Goal: Book appointment/travel/reservation

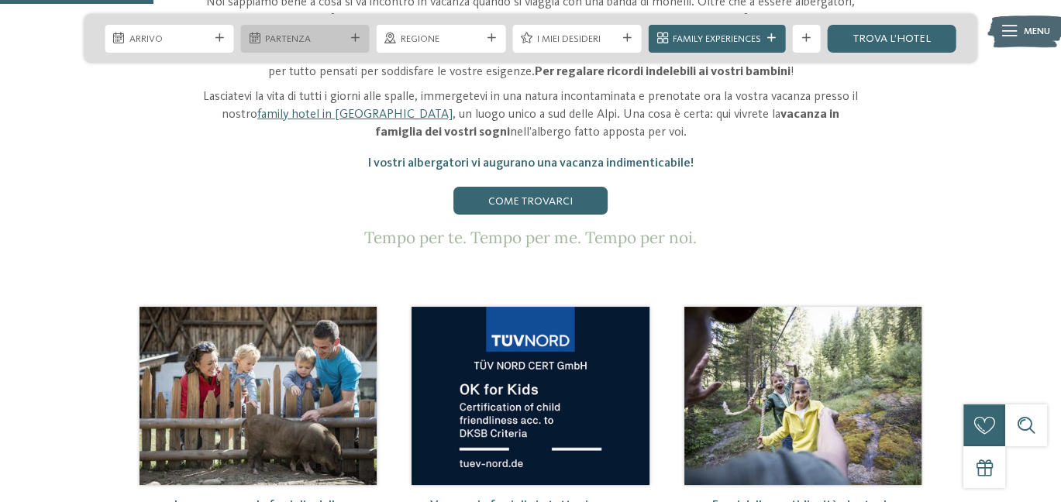
scroll to position [620, 0]
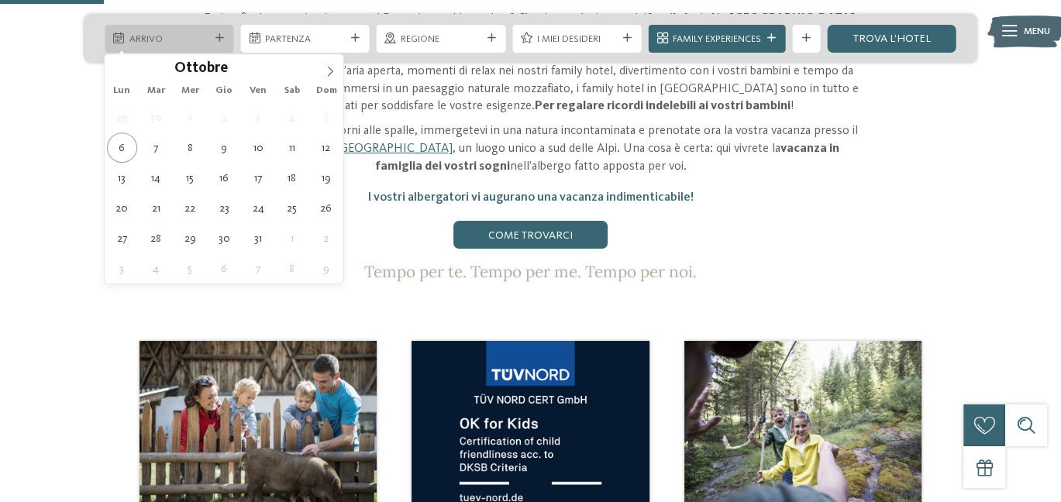
click at [225, 40] on div at bounding box center [219, 38] width 14 height 9
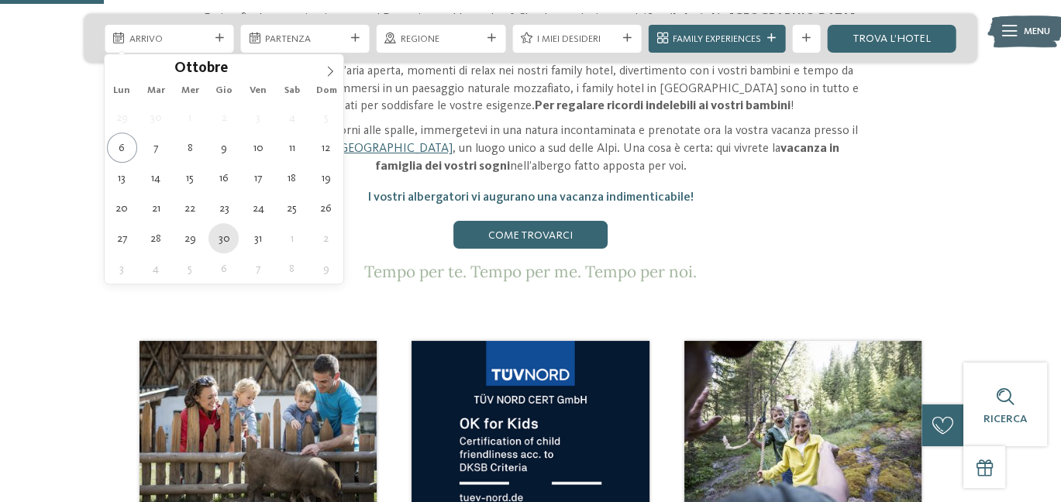
type div "[DATE]"
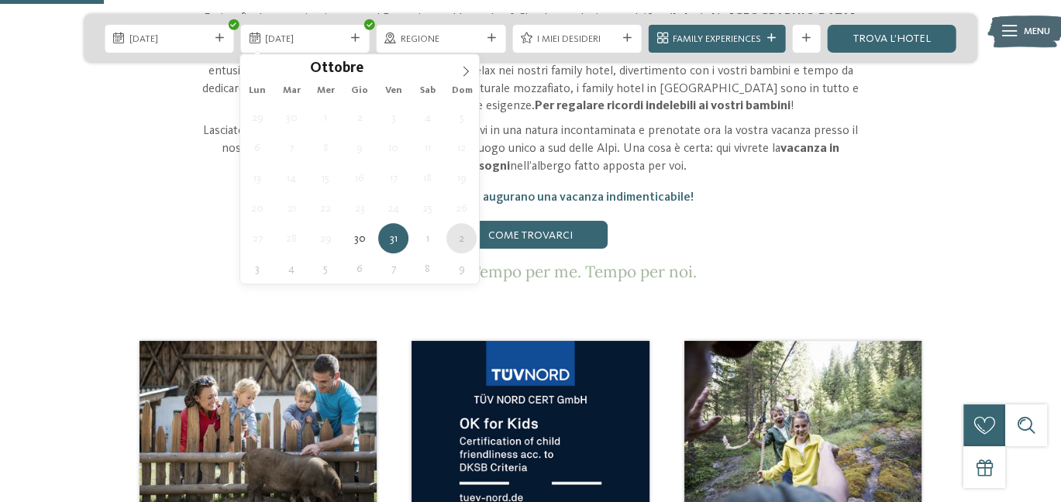
type div "[DATE]"
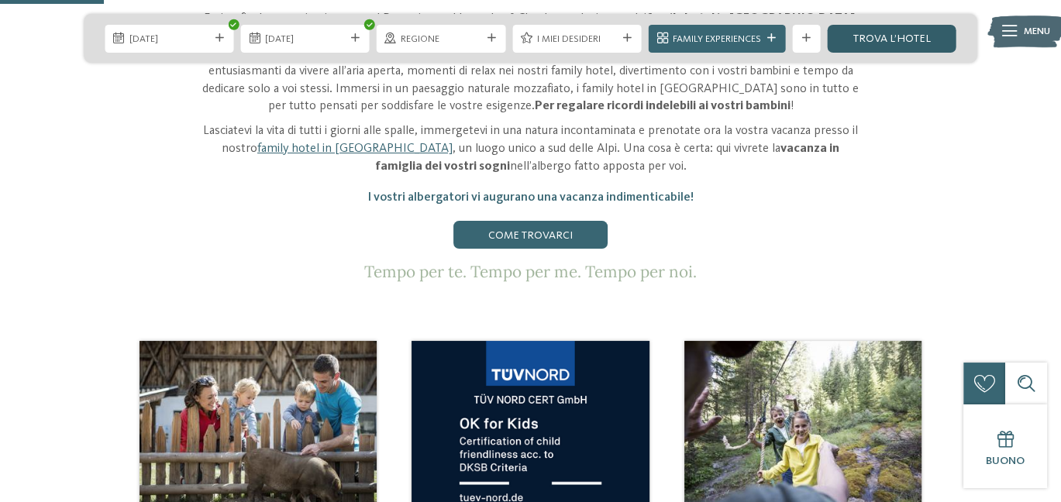
click at [893, 35] on link "trova l’hotel" at bounding box center [892, 39] width 129 height 28
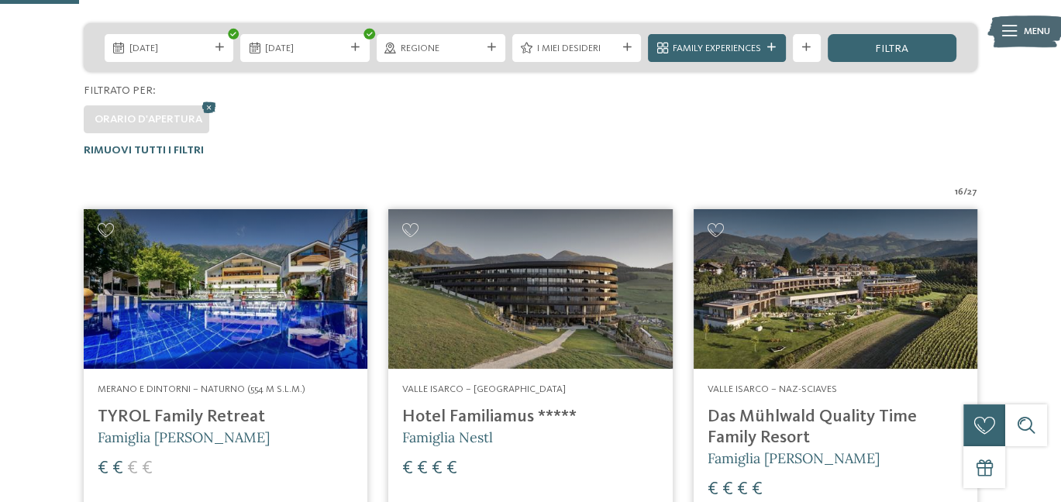
scroll to position [216, 0]
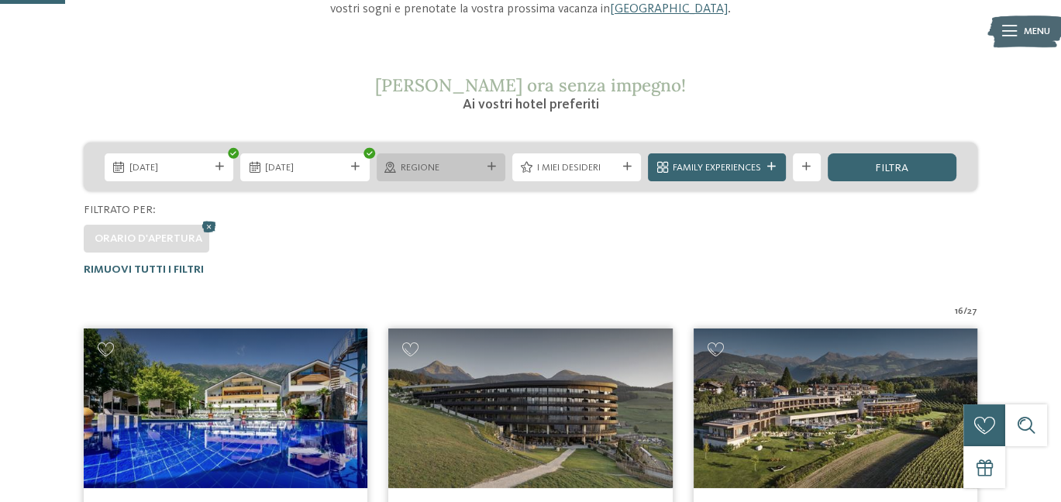
click at [416, 174] on div "Regione" at bounding box center [441, 167] width 129 height 28
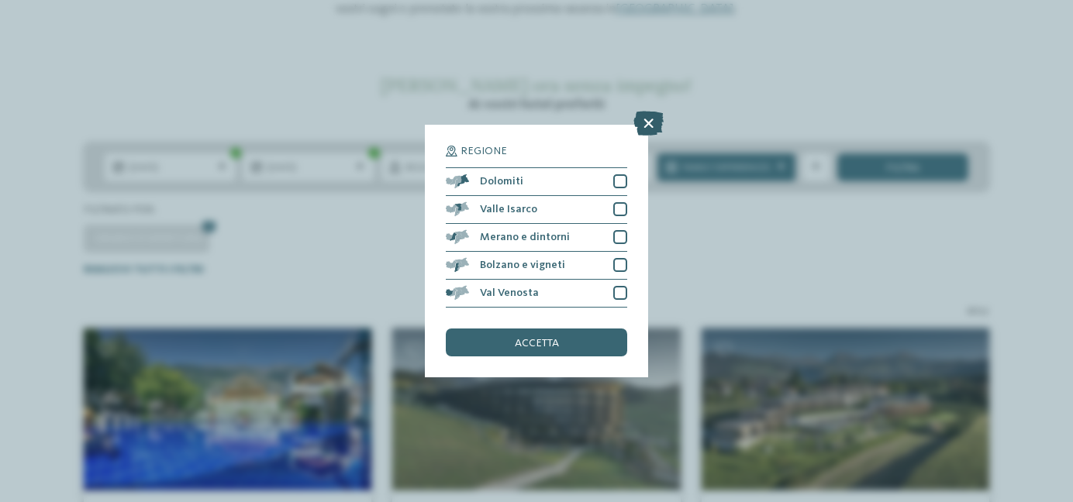
click at [642, 129] on icon at bounding box center [648, 123] width 30 height 25
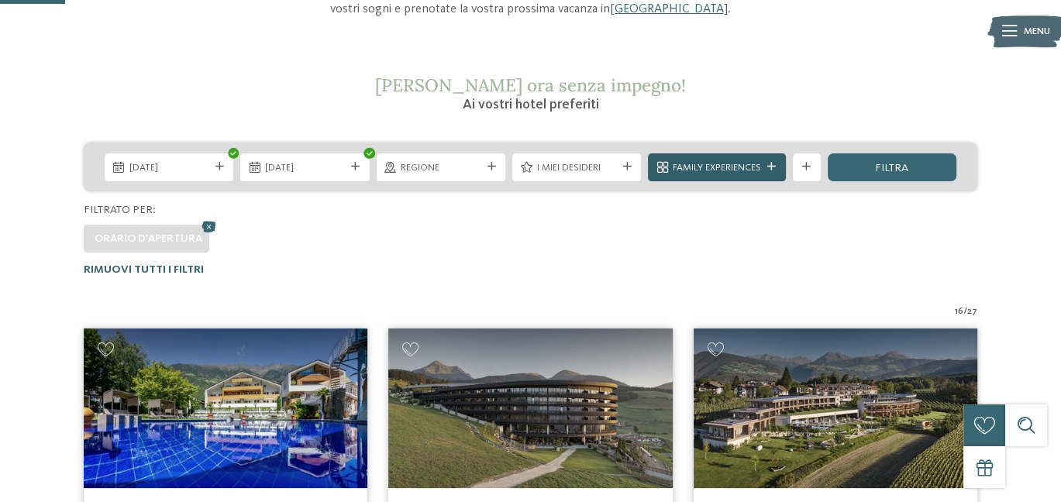
click at [765, 157] on div "Family Experiences" at bounding box center [716, 167] width 137 height 28
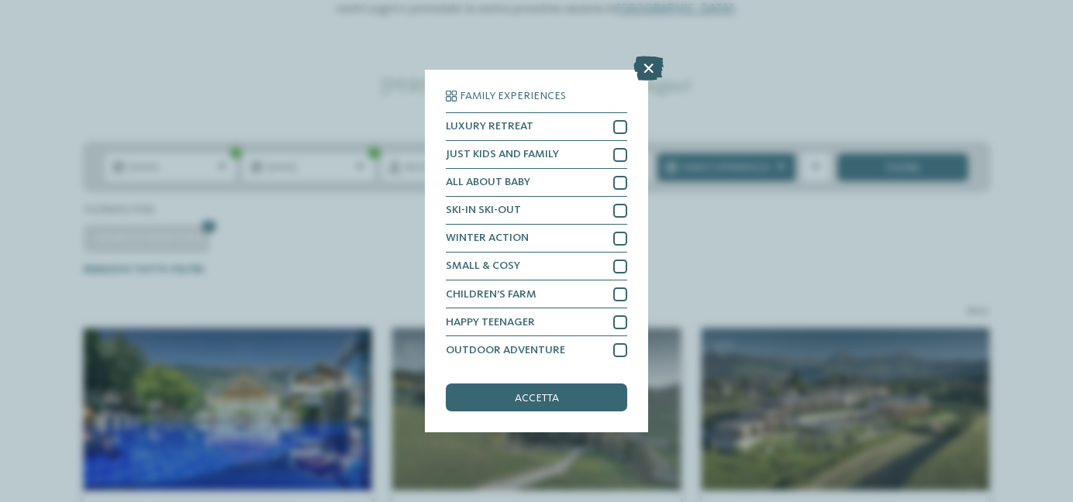
click at [654, 68] on icon at bounding box center [648, 68] width 30 height 25
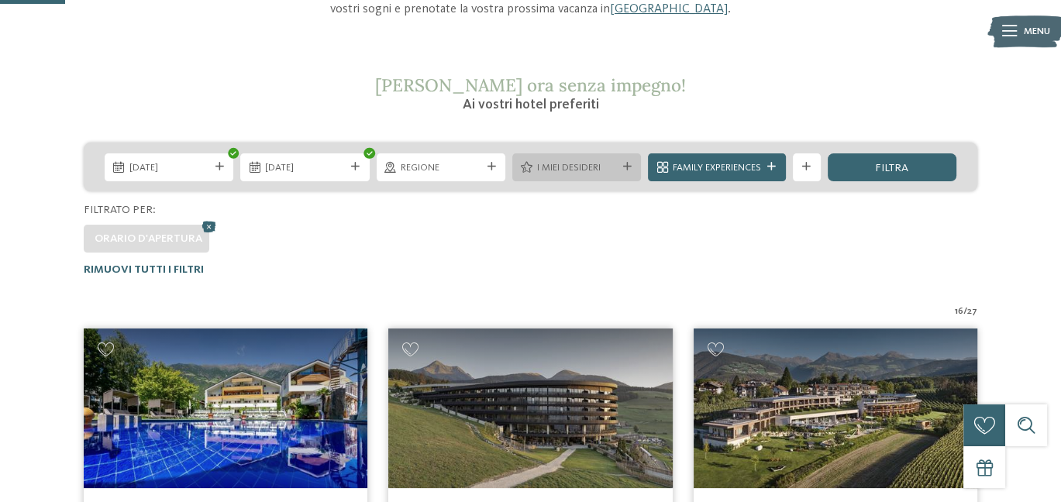
click at [633, 166] on div "I miei desideri" at bounding box center [576, 167] width 129 height 28
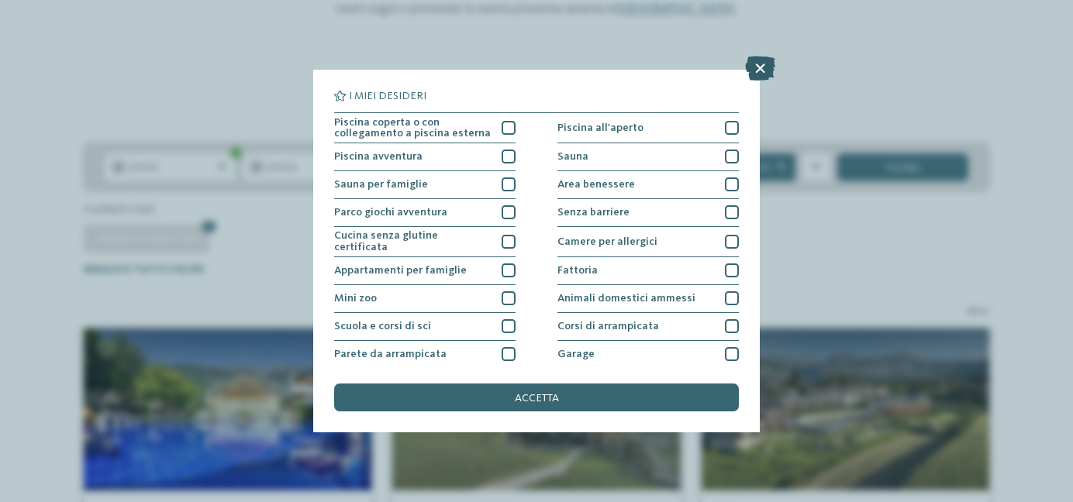
click at [767, 71] on icon at bounding box center [760, 68] width 30 height 25
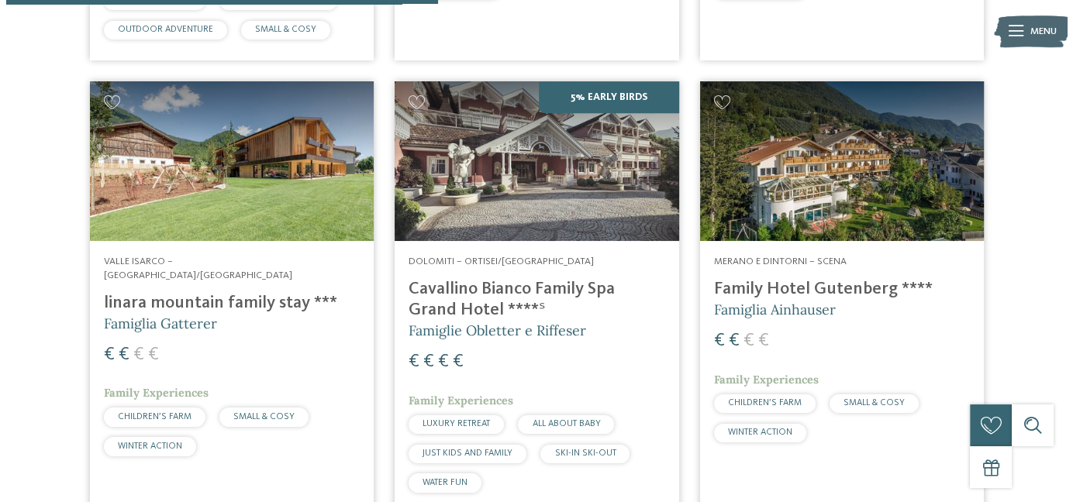
scroll to position [1457, 0]
